Goal: Information Seeking & Learning: Learn about a topic

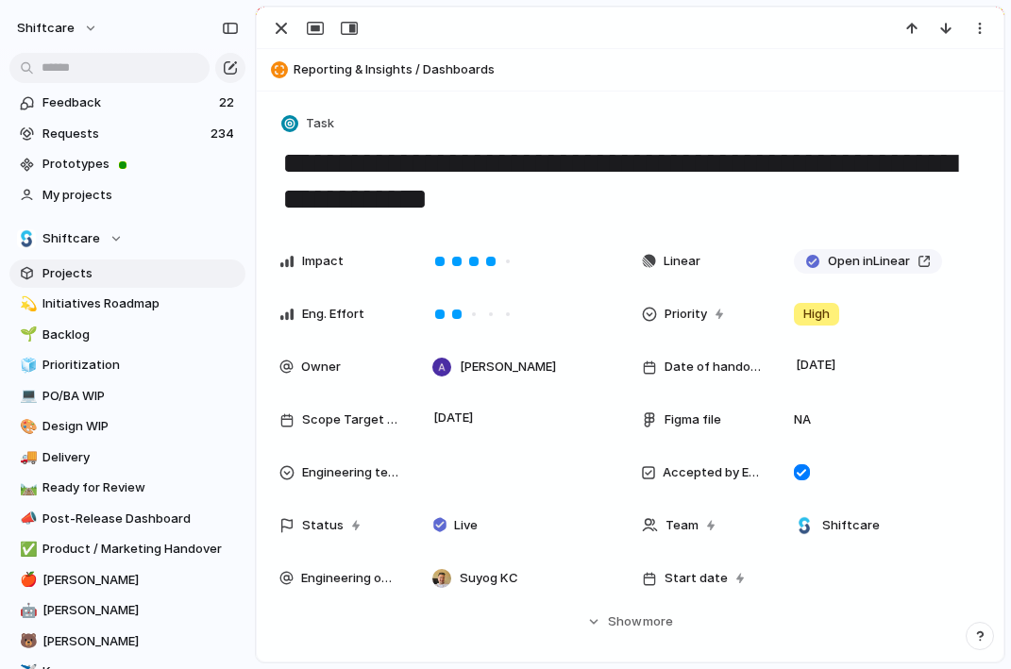
scroll to position [17, 0]
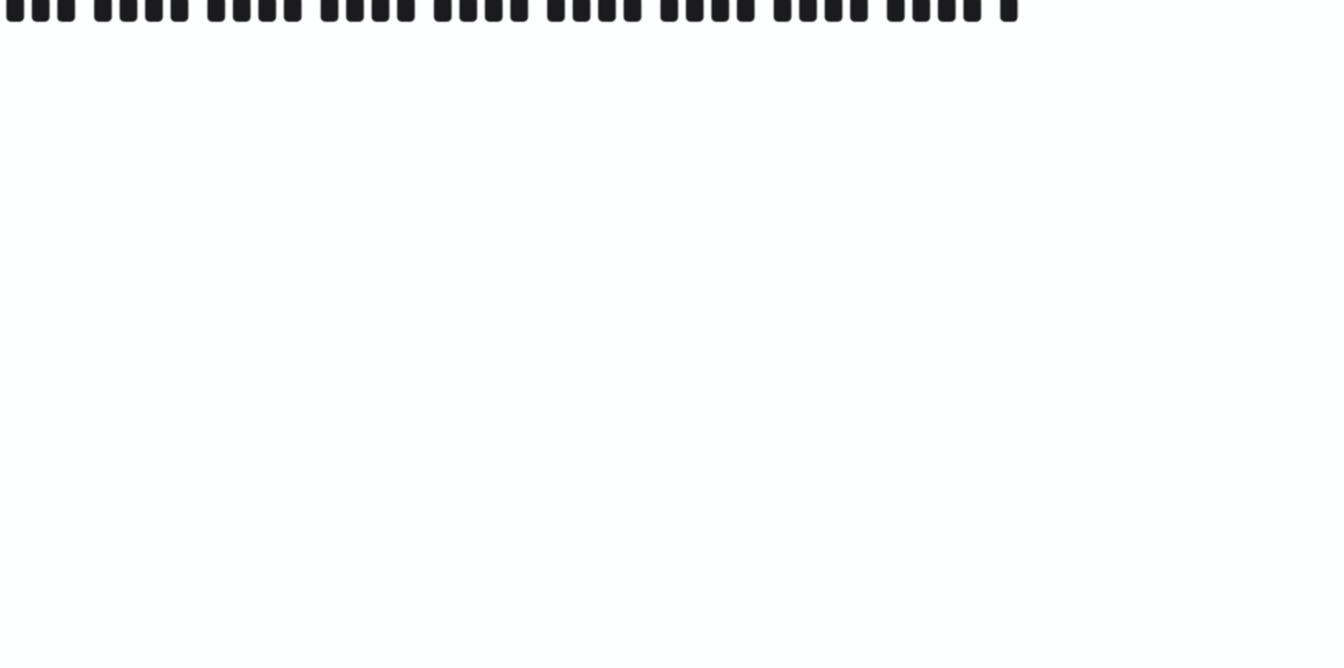
scroll to position [75, 0]
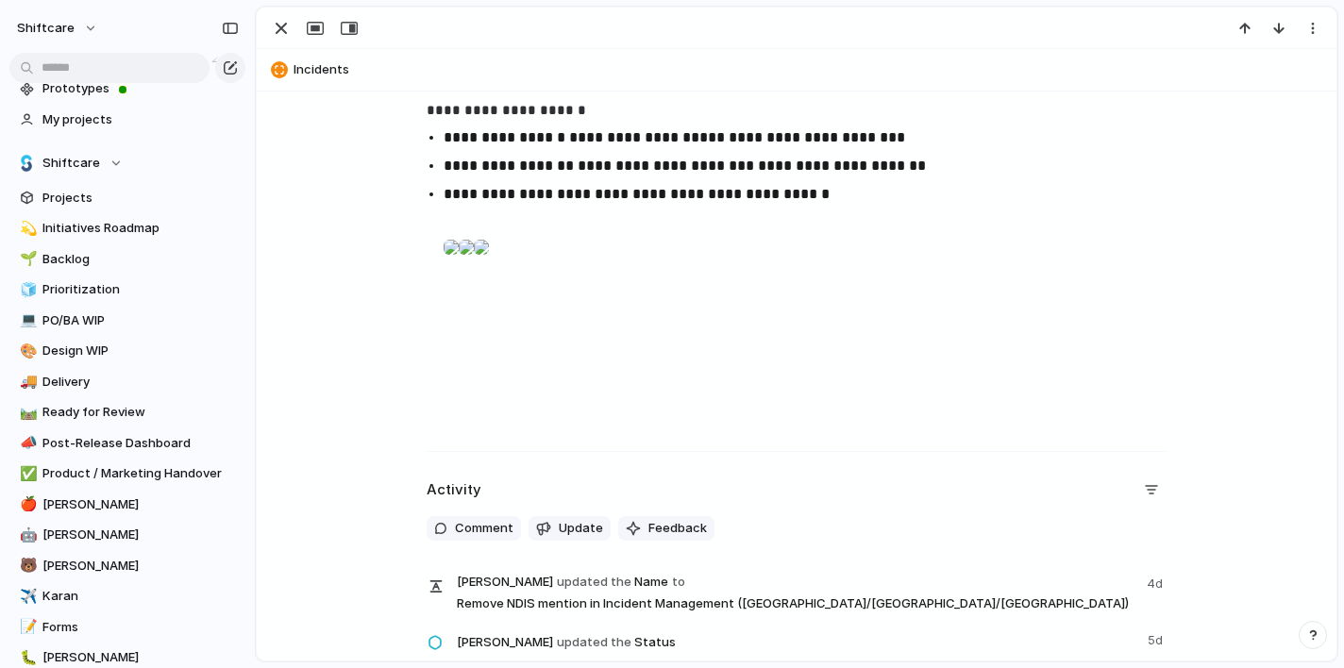
click at [459, 266] on div at bounding box center [450, 247] width 15 height 38
click at [474, 266] on div at bounding box center [466, 247] width 15 height 38
click at [489, 266] on div at bounding box center [481, 247] width 15 height 38
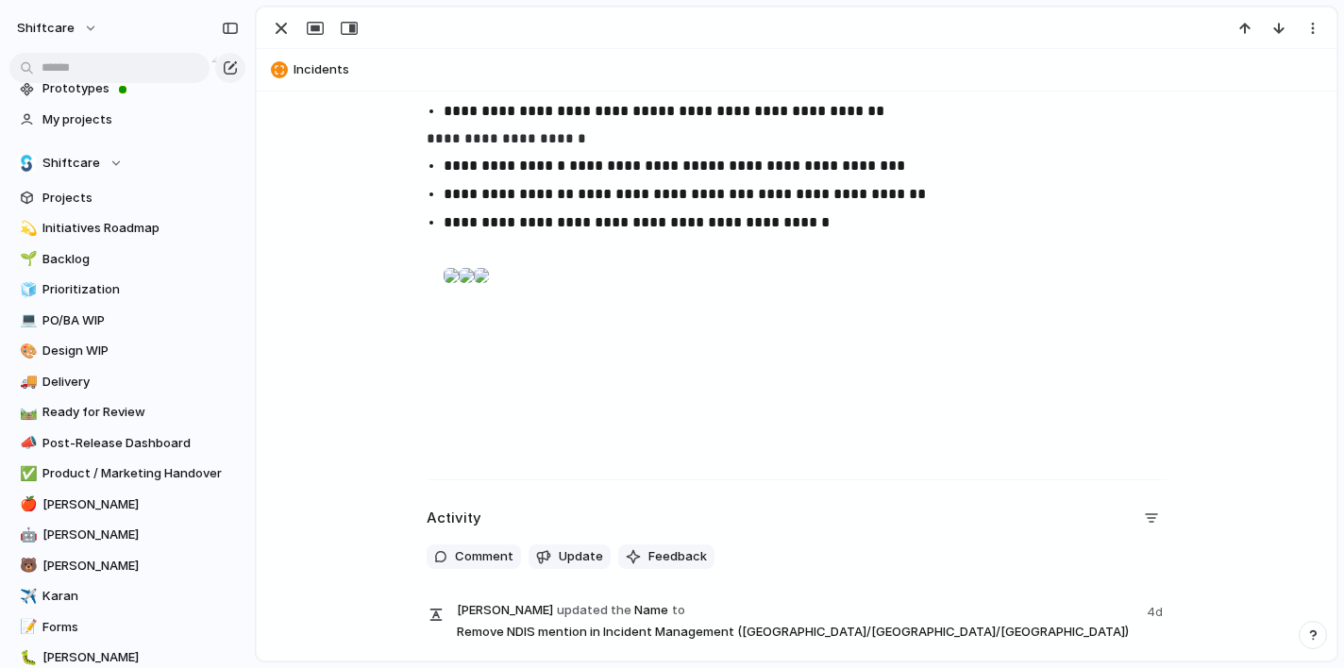
scroll to position [630, 0]
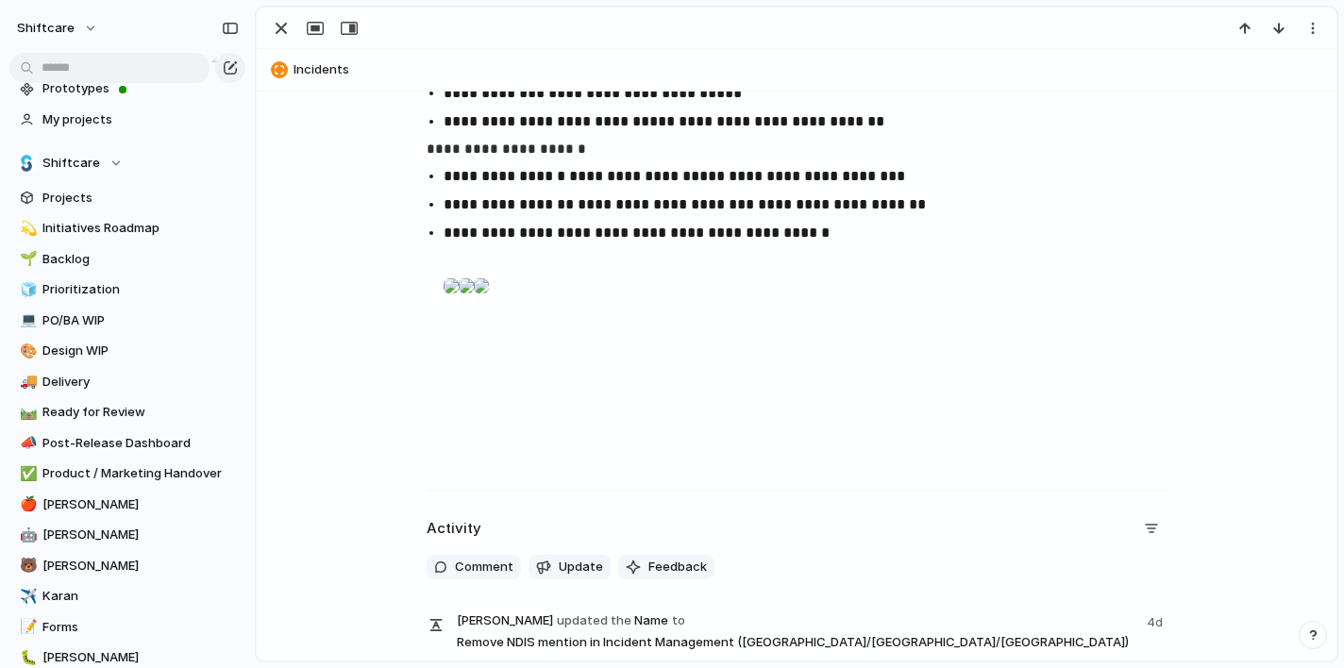
click at [489, 305] on div at bounding box center [481, 286] width 15 height 38
click at [474, 305] on div at bounding box center [466, 286] width 15 height 38
click at [459, 305] on div at bounding box center [450, 286] width 15 height 38
click at [474, 305] on div at bounding box center [466, 286] width 15 height 38
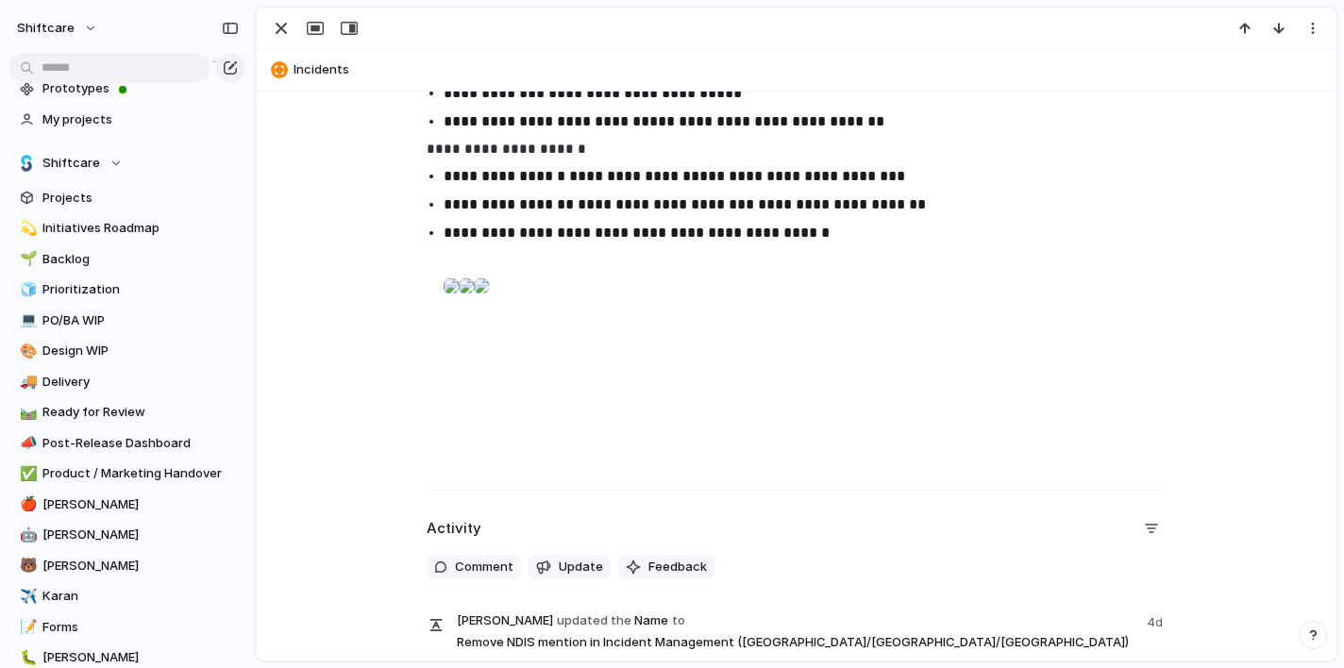
click at [489, 305] on div at bounding box center [481, 286] width 15 height 38
click at [459, 305] on div at bounding box center [450, 286] width 15 height 38
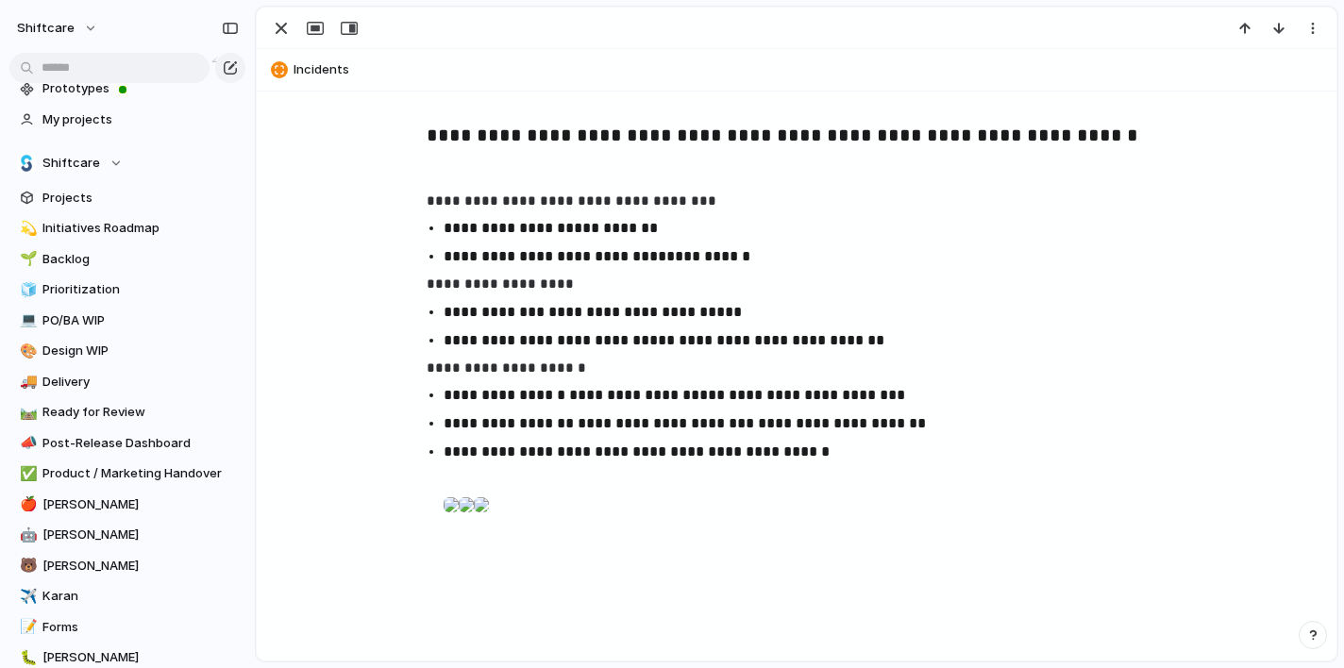
scroll to position [406, 0]
